Goal: Transaction & Acquisition: Purchase product/service

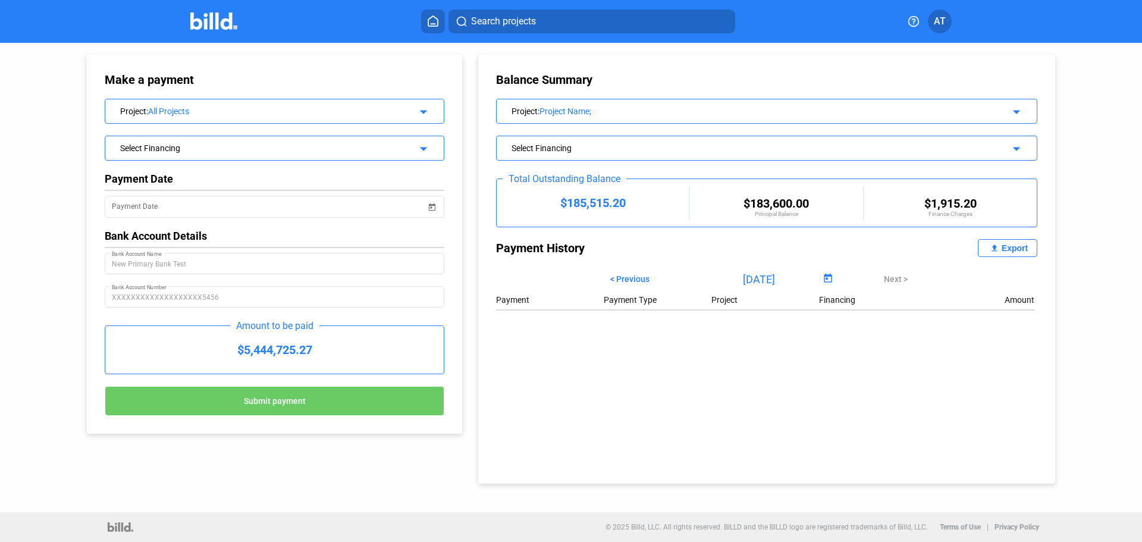
click at [435, 21] on icon at bounding box center [433, 20] width 12 height 11
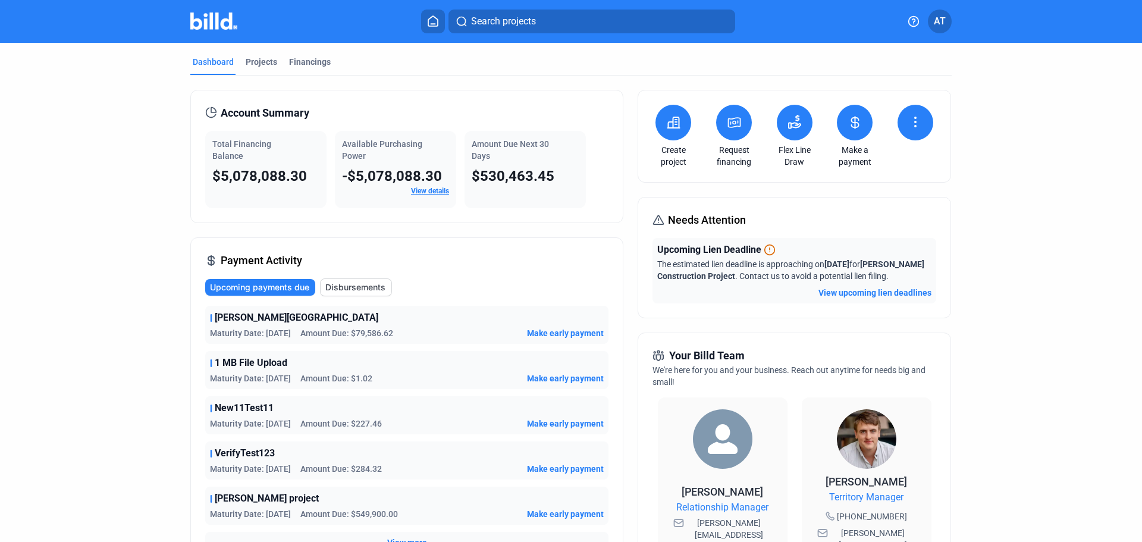
click at [852, 123] on icon at bounding box center [855, 123] width 7 height 12
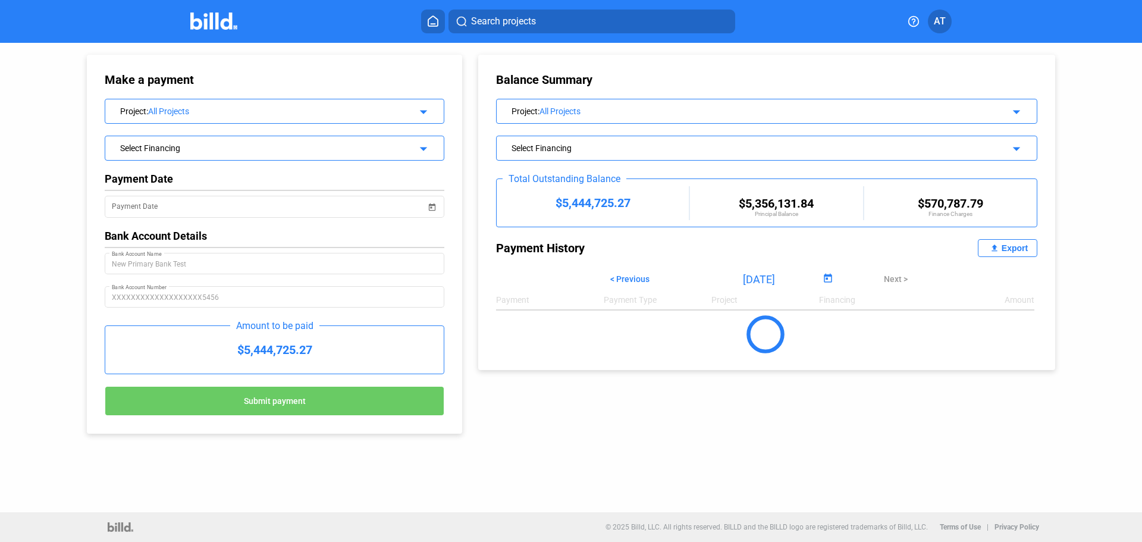
click at [687, 111] on div "All Projects" at bounding box center [754, 111] width 431 height 10
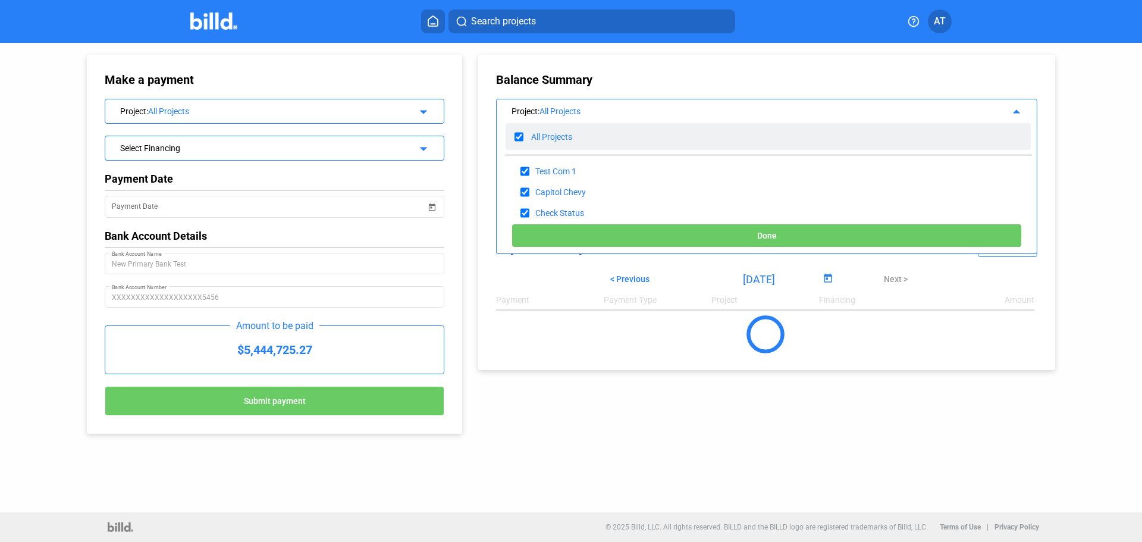
click at [522, 137] on input "checkbox" at bounding box center [518, 137] width 9 height 18
checkbox input "false"
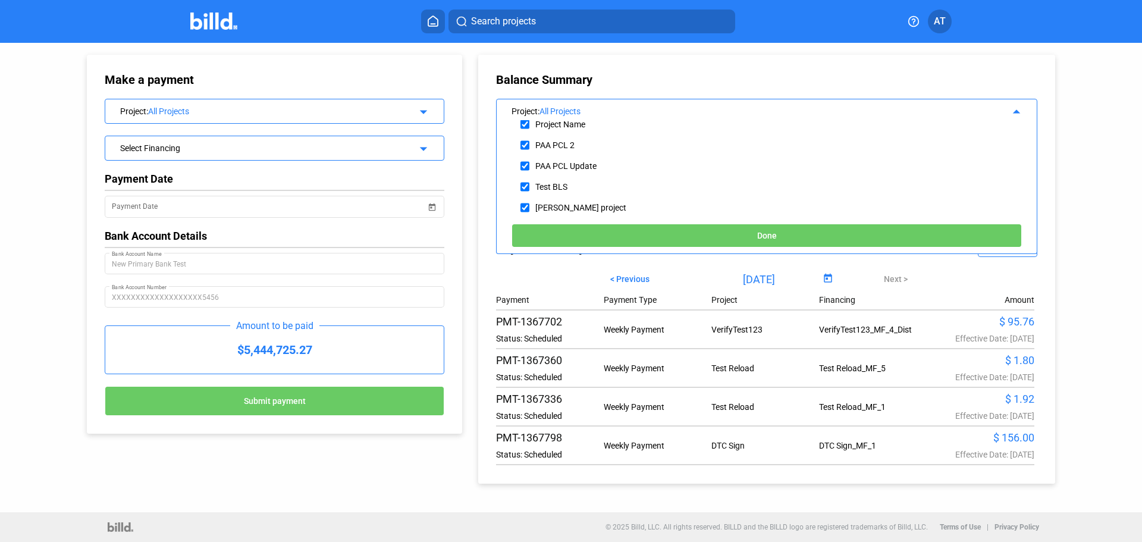
scroll to position [335, 0]
click at [1093, 121] on div "Make a payment Project : All Projects arrow_drop_down Select Financing arrow_dr…" at bounding box center [571, 277] width 1142 height 469
